Goal: Task Accomplishment & Management: Complete application form

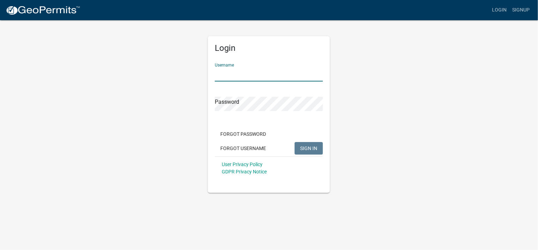
click at [284, 70] on input "Username" at bounding box center [269, 74] width 108 height 14
click at [310, 148] on span "SIGN IN" at bounding box center [308, 148] width 17 height 6
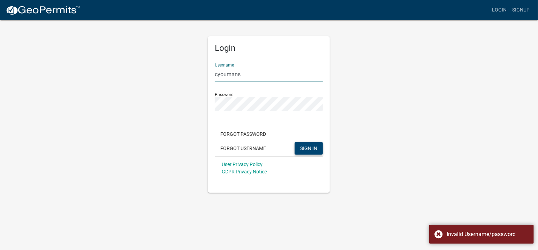
click at [256, 75] on input "cyoumans" at bounding box center [269, 74] width 108 height 14
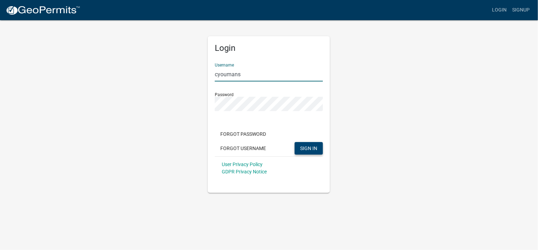
drag, startPoint x: 255, startPoint y: 71, endPoint x: 204, endPoint y: 69, distance: 51.0
click at [204, 69] on div "Login Username cyoumans Password Forgot Password Forgot Username SIGN IN User P…" at bounding box center [269, 107] width 132 height 174
type input "C"
click at [314, 149] on span "SIGN IN" at bounding box center [308, 148] width 17 height 6
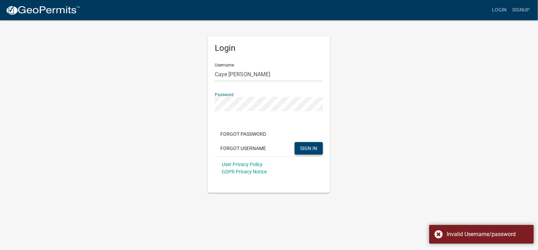
click at [189, 94] on div "Login Username Caye Youmans Password Forgot Password Forgot Username SIGN IN Us…" at bounding box center [268, 107] width 397 height 174
drag, startPoint x: 258, startPoint y: 78, endPoint x: 193, endPoint y: 70, distance: 64.6
click at [194, 70] on div "Login Username Caye Youmans Password Forgot Password Forgot Username SIGN IN Us…" at bounding box center [268, 107] width 397 height 174
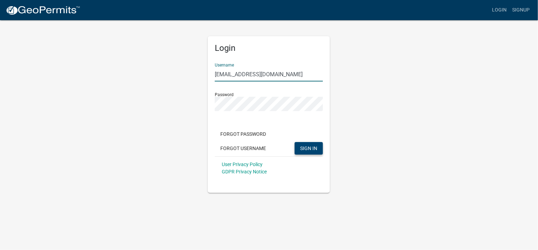
type input "caye@coastalfiresolutionsllc.com"
click at [204, 101] on div "Login Username caye@coastalfiresolutionsllc.com Password Forgot Password Forgot…" at bounding box center [269, 107] width 132 height 174
click at [313, 148] on span "SIGN IN" at bounding box center [308, 148] width 17 height 6
click at [238, 74] on input "Username" at bounding box center [269, 74] width 108 height 14
type input "cyoumans"
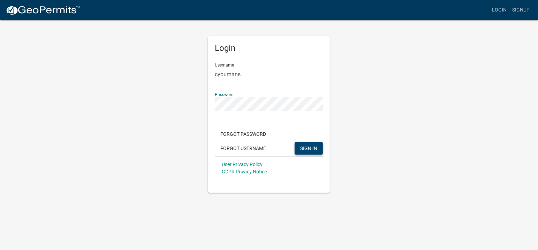
click at [310, 145] on span "SIGN IN" at bounding box center [308, 148] width 17 height 6
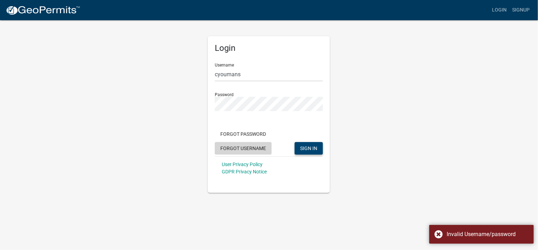
click at [247, 145] on button "Forgot Username" at bounding box center [243, 148] width 57 height 13
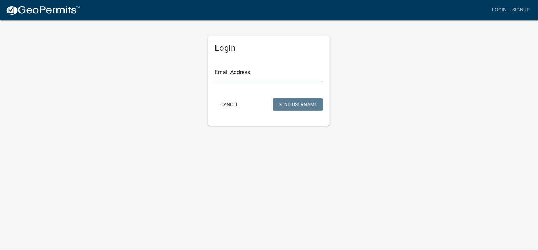
click at [269, 75] on input "Email Address" at bounding box center [269, 74] width 108 height 14
type input "[EMAIL_ADDRESS][DOMAIN_NAME]"
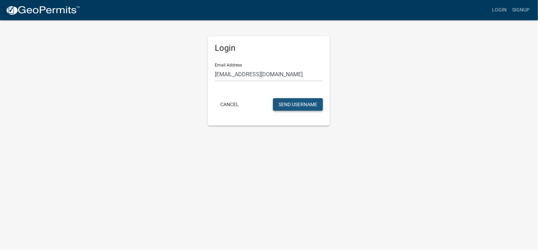
click at [296, 105] on button "Send Username" at bounding box center [298, 104] width 50 height 13
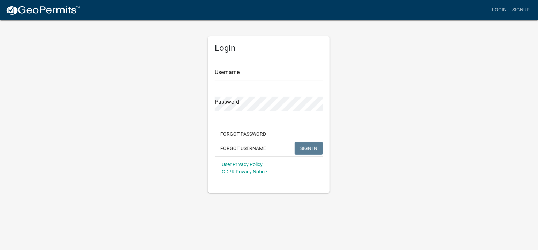
click at [292, 82] on form "Username Password Forgot Password Forgot Username SIGN IN User Privacy Policy G…" at bounding box center [269, 119] width 108 height 122
click at [290, 77] on input "Username" at bounding box center [269, 74] width 108 height 14
type input "cyoumans"
click at [317, 147] on span "SIGN IN" at bounding box center [308, 148] width 17 height 6
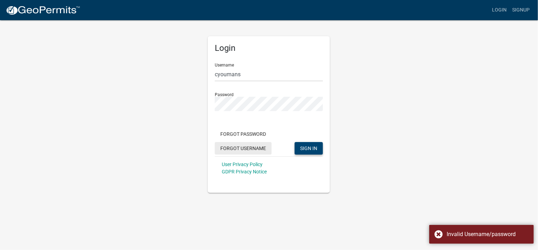
click at [252, 148] on button "Forgot Username" at bounding box center [243, 148] width 57 height 13
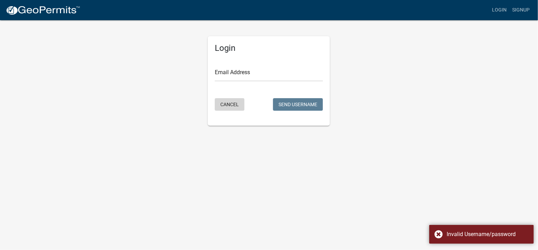
click at [228, 104] on button "Cancel" at bounding box center [230, 104] width 30 height 13
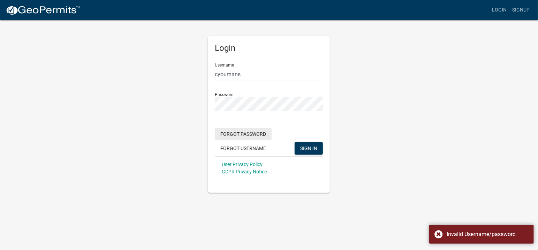
click at [250, 133] on button "Forgot Password" at bounding box center [243, 134] width 57 height 13
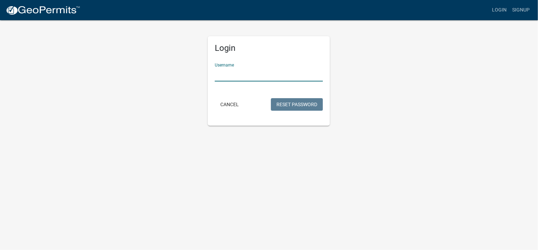
click at [267, 74] on input "Username" at bounding box center [269, 74] width 108 height 14
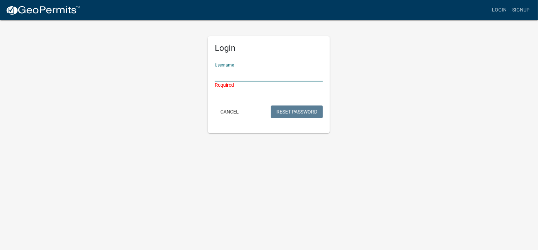
click at [258, 76] on input "Username" at bounding box center [269, 74] width 108 height 14
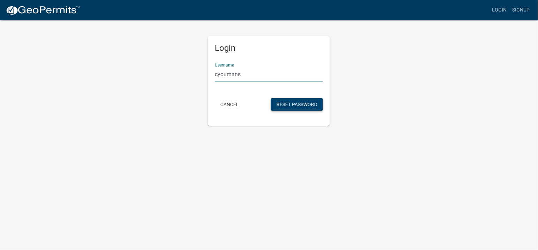
type input "cyoumans"
click at [300, 101] on button "Reset Password" at bounding box center [297, 104] width 52 height 13
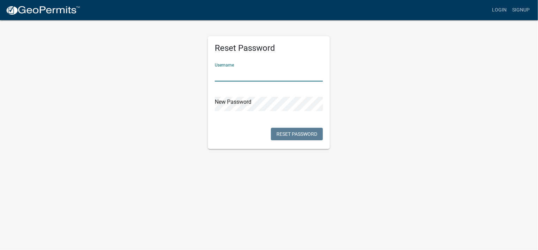
click at [234, 76] on input "text" at bounding box center [269, 74] width 108 height 14
type input "cyoumans"
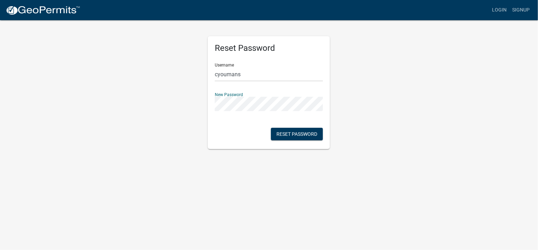
drag, startPoint x: 361, startPoint y: 205, endPoint x: 359, endPoint y: 198, distance: 6.6
click at [361, 205] on body "Internet Explorer does NOT work with GeoPermits. Get a new browser for more sec…" at bounding box center [269, 125] width 538 height 250
click at [289, 133] on button "Reset Password" at bounding box center [297, 134] width 52 height 13
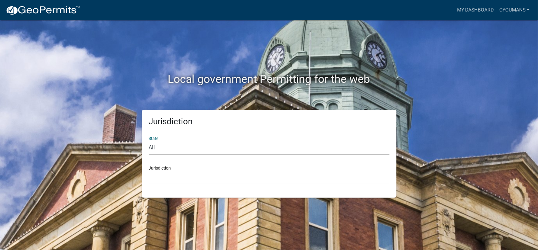
click at [177, 148] on select "All Colorado Georgia Indiana Iowa Kansas Minnesota Ohio South Carolina Wisconsin" at bounding box center [269, 148] width 241 height 14
select select "South Carolina"
click at [149, 141] on select "All Colorado Georgia Indiana Iowa Kansas Minnesota Ohio South Carolina Wisconsin" at bounding box center [269, 148] width 241 height 14
click at [176, 172] on select "Abbeville County, South Carolina Jasper County, South Carolina" at bounding box center [269, 177] width 241 height 14
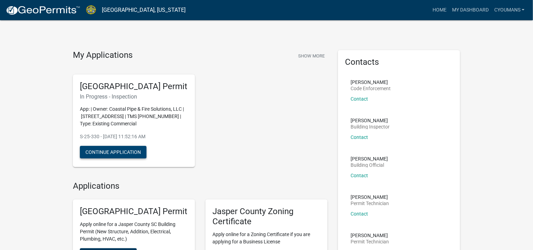
click at [134, 159] on button "Continue Application" at bounding box center [113, 152] width 67 height 13
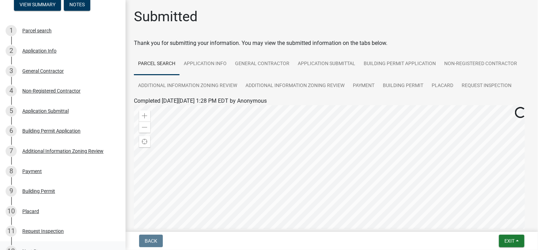
scroll to position [87, 0]
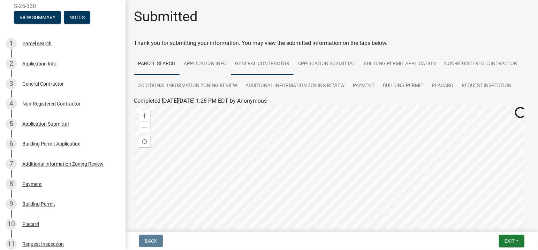
click at [268, 64] on link "General Contractor" at bounding box center [262, 64] width 63 height 22
click at [514, 242] on span "Exit" at bounding box center [509, 241] width 10 height 6
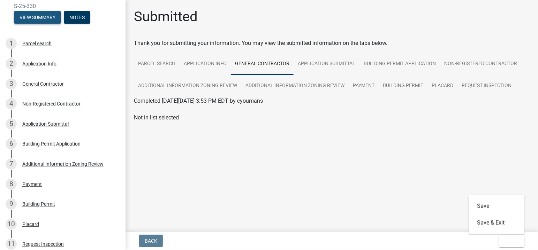
click at [40, 14] on button "View Summary" at bounding box center [37, 17] width 47 height 13
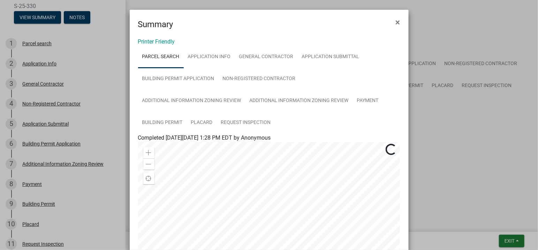
scroll to position [35, 0]
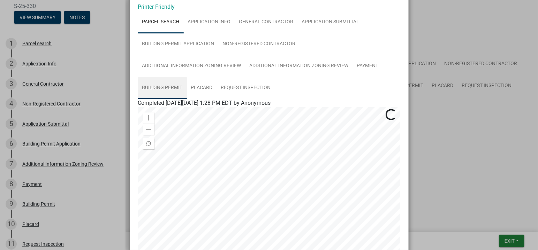
click at [168, 85] on link "Building Permit" at bounding box center [162, 88] width 49 height 22
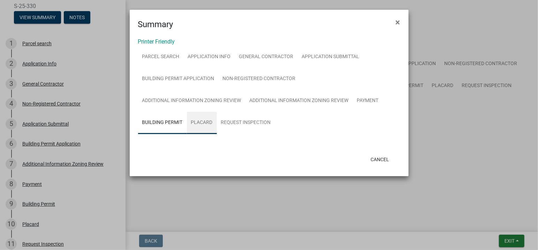
click at [204, 120] on link "Placard" at bounding box center [202, 123] width 30 height 22
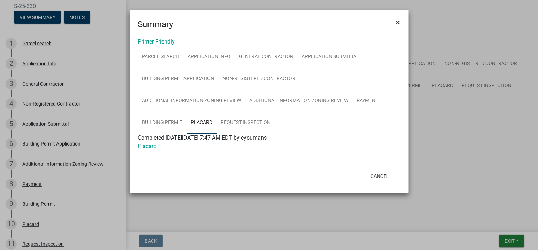
click at [398, 21] on span "×" at bounding box center [398, 22] width 5 height 10
